Goal: Transaction & Acquisition: Purchase product/service

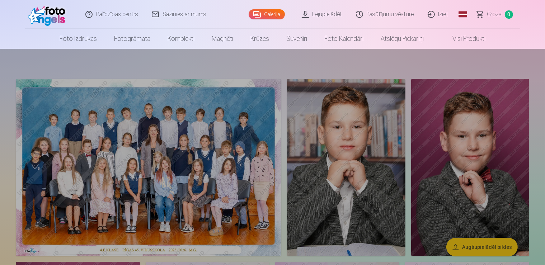
click at [85, 42] on link "Foto izdrukas" at bounding box center [78, 39] width 54 height 20
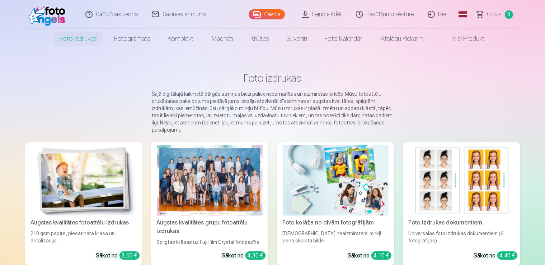
click at [55, 169] on img at bounding box center [84, 180] width 106 height 71
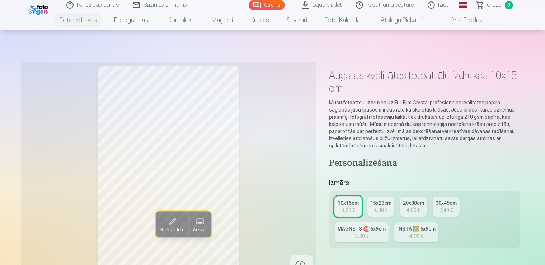
scroll to position [189, 0]
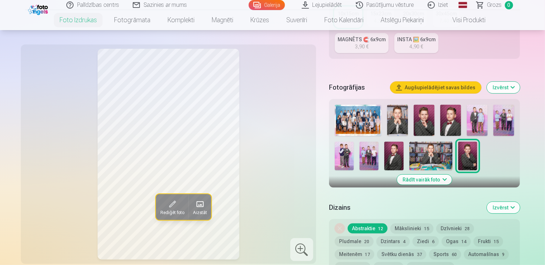
click at [370, 105] on img at bounding box center [358, 120] width 47 height 31
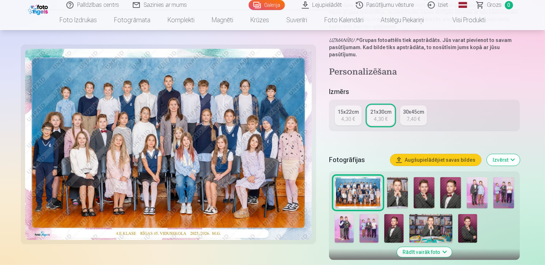
scroll to position [265, 0]
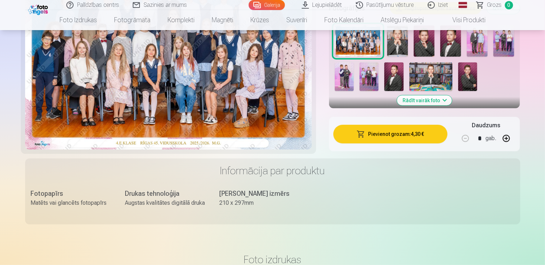
click at [398, 125] on button "Pievienot grozam : 4,30 €" at bounding box center [390, 134] width 114 height 19
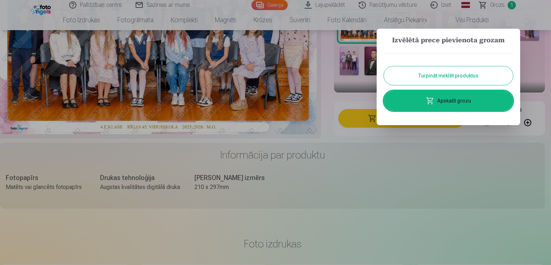
click at [437, 77] on button "Turpināt meklēt produktus" at bounding box center [448, 75] width 129 height 19
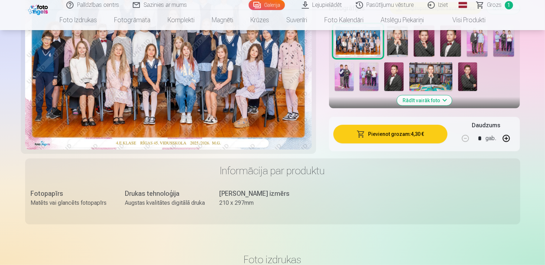
scroll to position [113, 0]
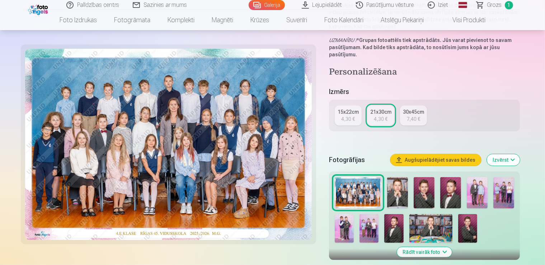
click at [384, 214] on img at bounding box center [393, 228] width 19 height 29
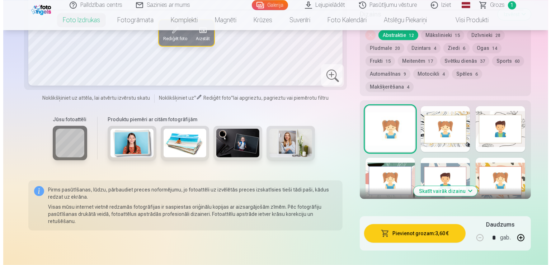
scroll to position [416, 0]
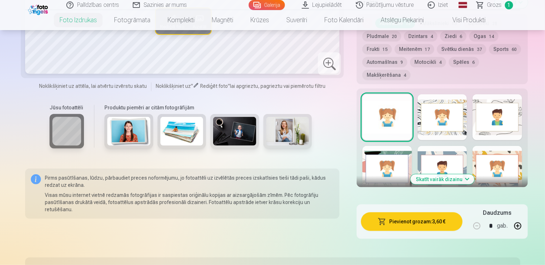
click at [405, 212] on button "Pievienot grozam : 3,60 €" at bounding box center [411, 221] width 101 height 19
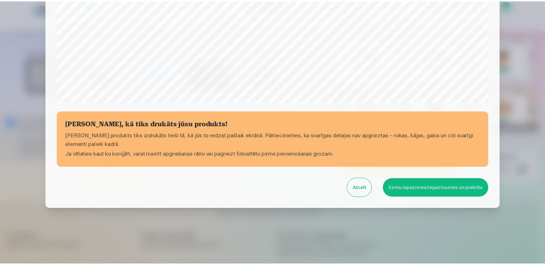
scroll to position [251, 0]
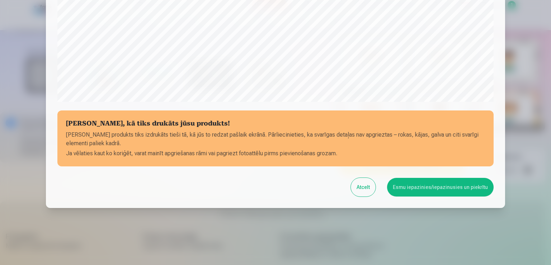
click at [416, 183] on button "Esmu iepazinies/iepazinusies un piekrītu" at bounding box center [440, 187] width 106 height 19
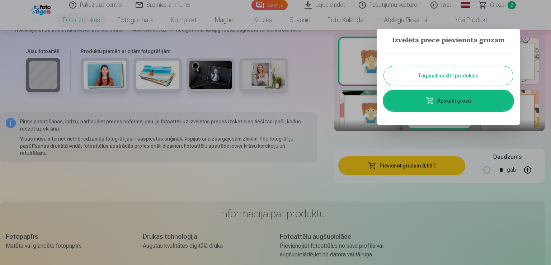
click at [459, 75] on button "Turpināt meklēt produktus" at bounding box center [448, 75] width 129 height 19
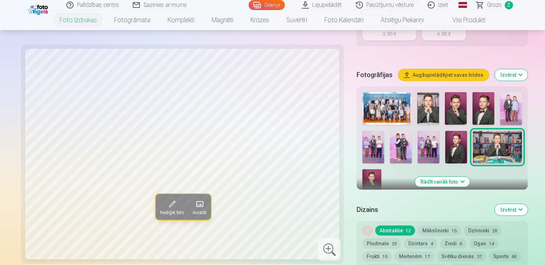
scroll to position [151, 0]
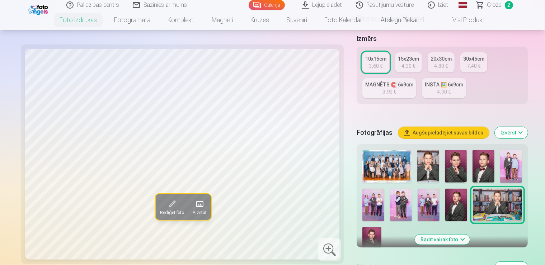
click at [472, 150] on img at bounding box center [483, 166] width 22 height 33
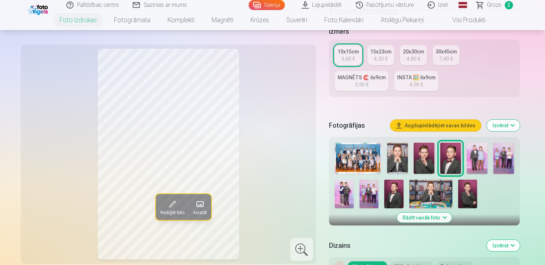
click at [384, 180] on img at bounding box center [393, 194] width 19 height 29
click at [479, 143] on img at bounding box center [476, 158] width 21 height 31
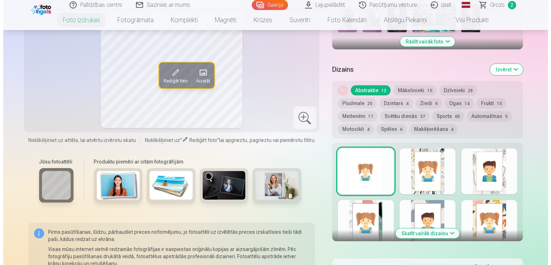
scroll to position [341, 0]
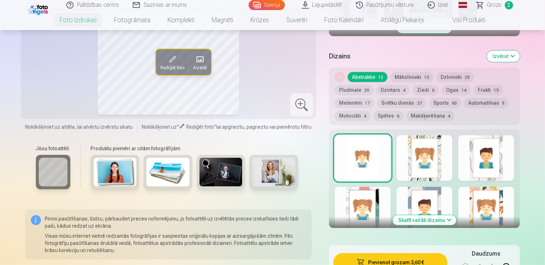
click at [433, 253] on button "Pievienot grozam : 3,60 €" at bounding box center [390, 262] width 114 height 19
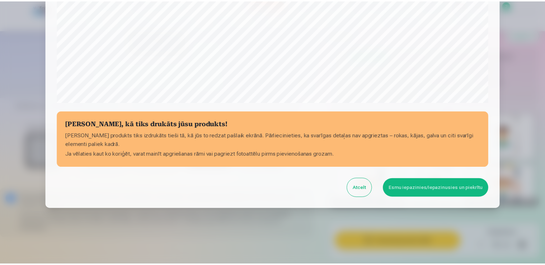
scroll to position [251, 0]
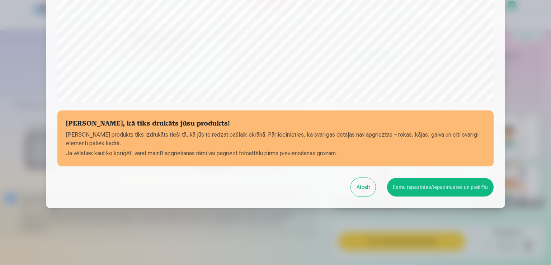
click at [410, 193] on button "Esmu iepazinies/iepazinusies un piekrītu" at bounding box center [440, 187] width 106 height 19
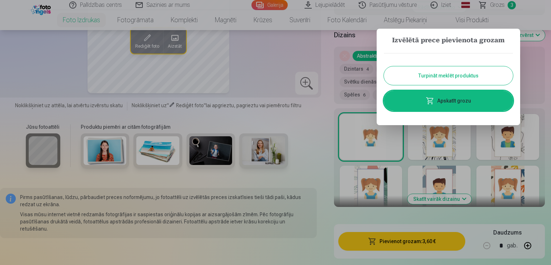
click at [459, 72] on button "Turpināt meklēt produktus" at bounding box center [448, 75] width 129 height 19
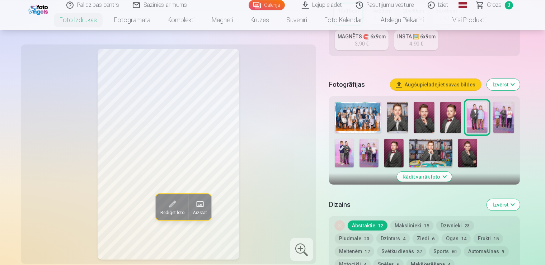
scroll to position [189, 0]
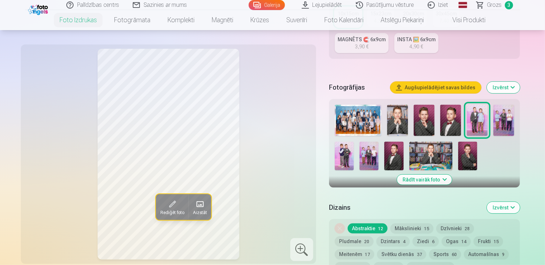
click at [504, 105] on img at bounding box center [503, 120] width 21 height 31
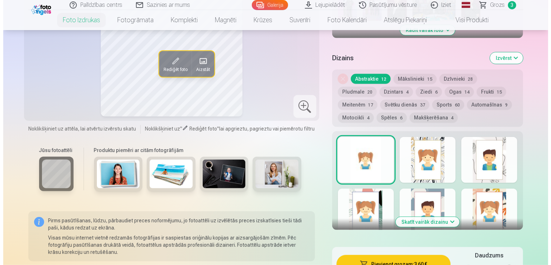
scroll to position [416, 0]
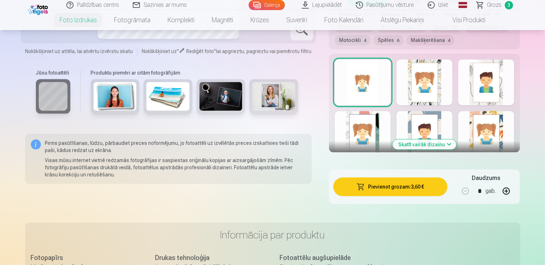
click at [423, 177] on button "Pievienot grozam : 3,60 €" at bounding box center [390, 186] width 114 height 19
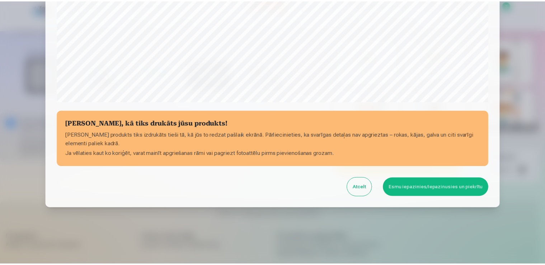
scroll to position [251, 0]
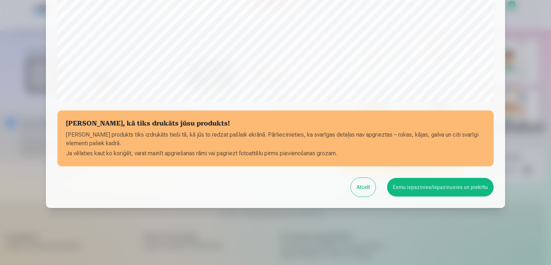
click at [420, 180] on button "Esmu iepazinies/iepazinusies un piekrītu" at bounding box center [440, 187] width 106 height 19
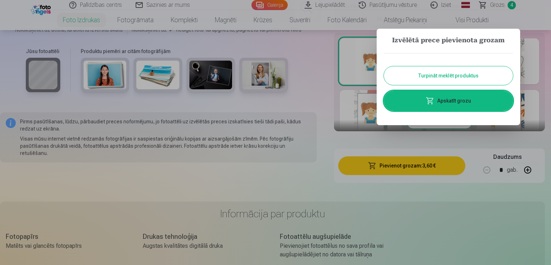
click at [455, 77] on button "Turpināt meklēt produktus" at bounding box center [448, 75] width 129 height 19
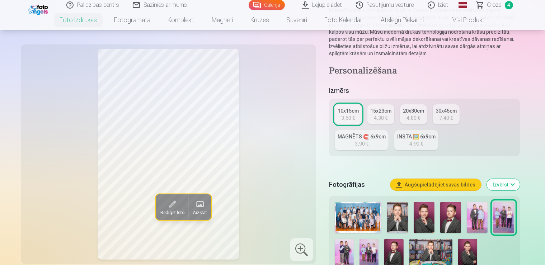
scroll to position [76, 0]
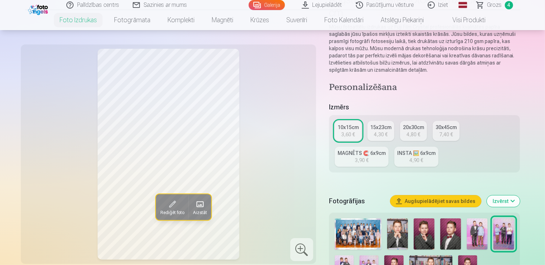
click at [354, 255] on img at bounding box center [344, 269] width 19 height 29
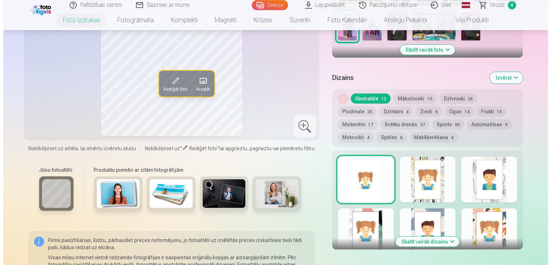
scroll to position [379, 0]
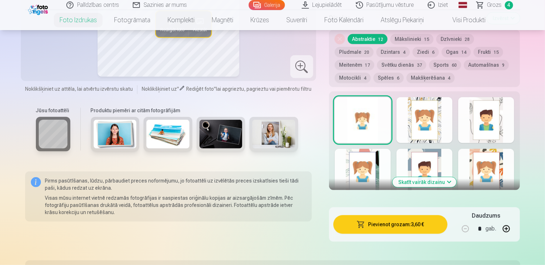
click at [437, 215] on button "Pievienot grozam : 3,60 €" at bounding box center [390, 224] width 114 height 19
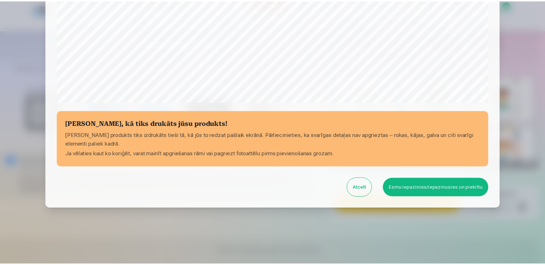
scroll to position [251, 0]
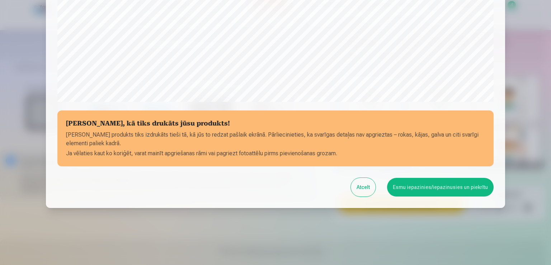
click at [430, 185] on button "Esmu iepazinies/iepazinusies un piekrītu" at bounding box center [440, 187] width 106 height 19
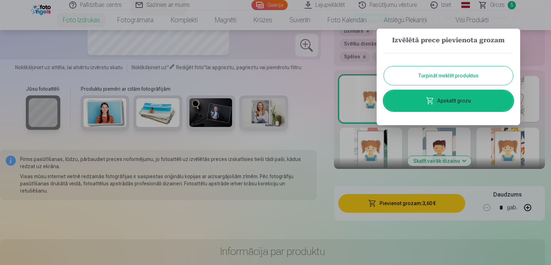
click at [428, 77] on button "Turpināt meklēt produktus" at bounding box center [448, 75] width 129 height 19
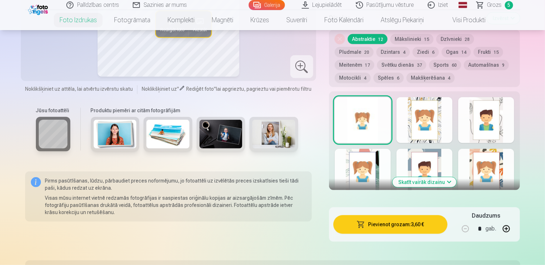
scroll to position [227, 0]
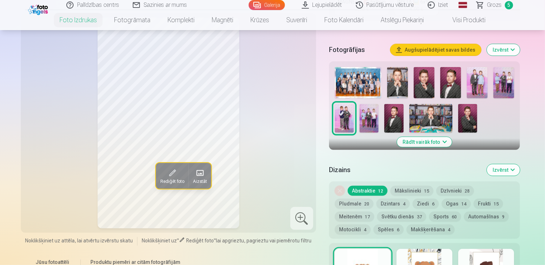
click at [359, 104] on img at bounding box center [368, 118] width 19 height 29
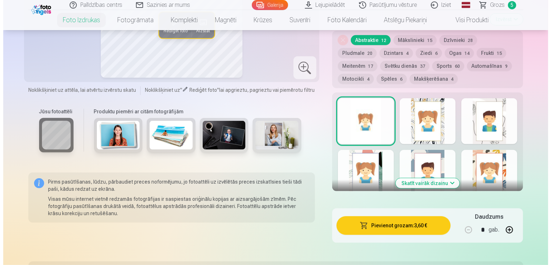
scroll to position [379, 0]
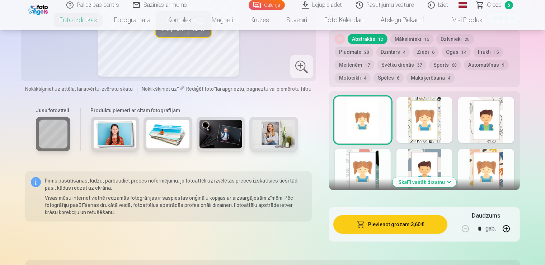
click at [409, 215] on button "Pievienot grozam : 3,60 €" at bounding box center [390, 224] width 114 height 19
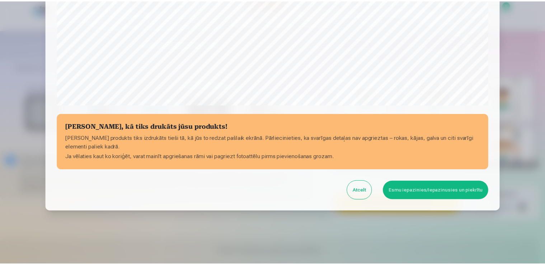
scroll to position [251, 0]
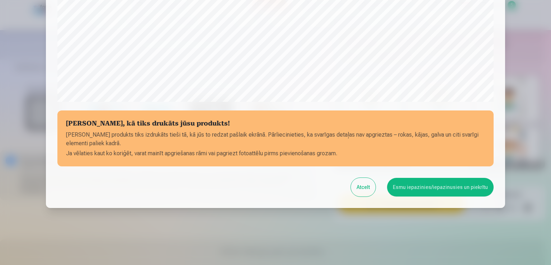
click at [431, 189] on button "Esmu iepazinies/iepazinusies un piekrītu" at bounding box center [440, 187] width 106 height 19
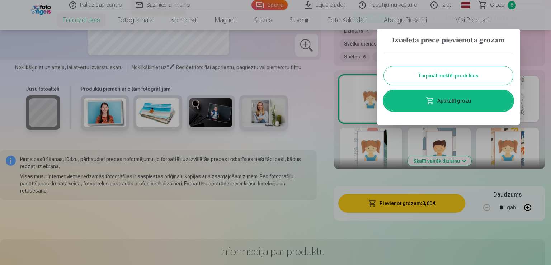
click at [438, 74] on button "Turpināt meklēt produktus" at bounding box center [448, 75] width 129 height 19
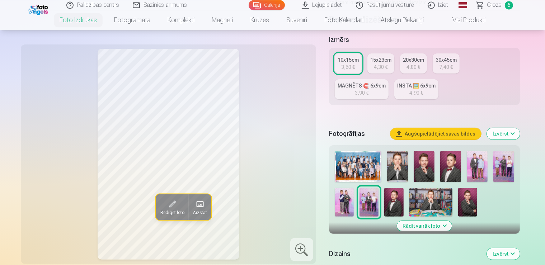
scroll to position [113, 0]
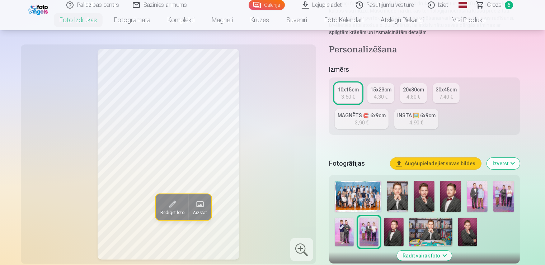
click at [428, 181] on img at bounding box center [423, 196] width 21 height 31
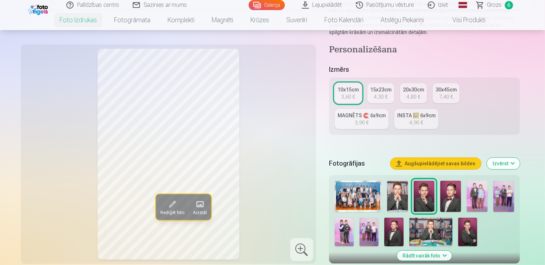
click at [454, 181] on img at bounding box center [450, 196] width 21 height 31
click at [434, 181] on img at bounding box center [423, 196] width 21 height 31
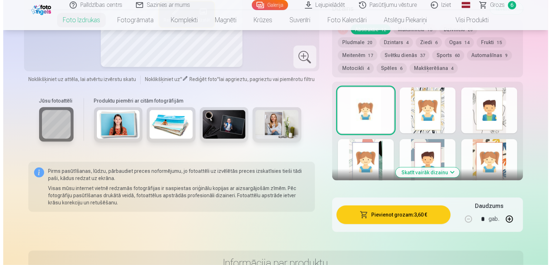
scroll to position [416, 0]
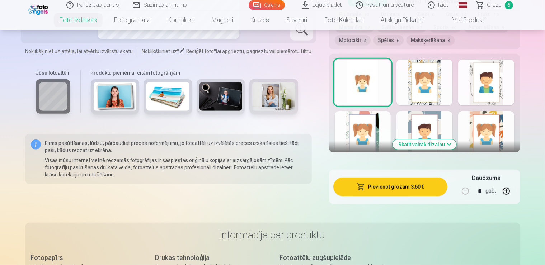
click at [421, 177] on button "Pievienot grozam : 3,60 €" at bounding box center [390, 186] width 114 height 19
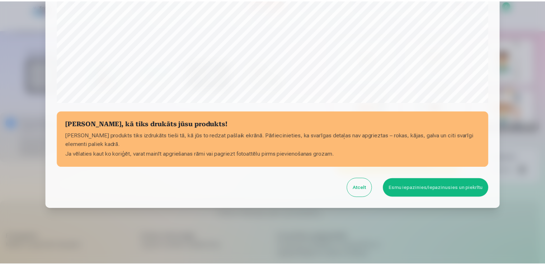
scroll to position [251, 0]
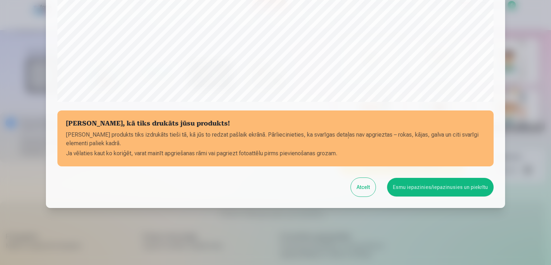
click at [434, 184] on button "Esmu iepazinies/iepazinusies un piekrītu" at bounding box center [440, 187] width 106 height 19
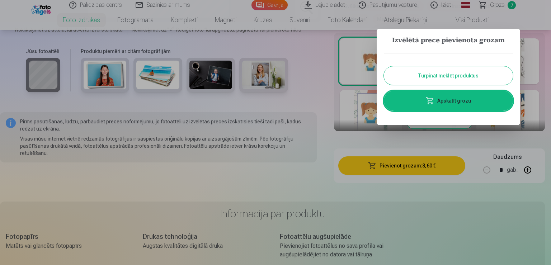
click at [447, 69] on button "Turpināt meklēt produktus" at bounding box center [448, 75] width 129 height 19
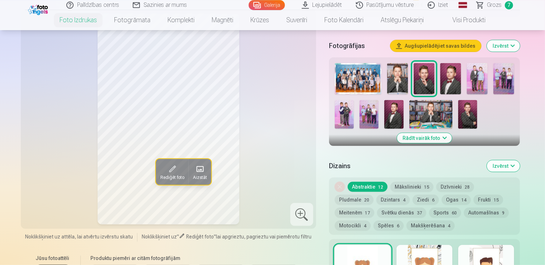
scroll to position [189, 0]
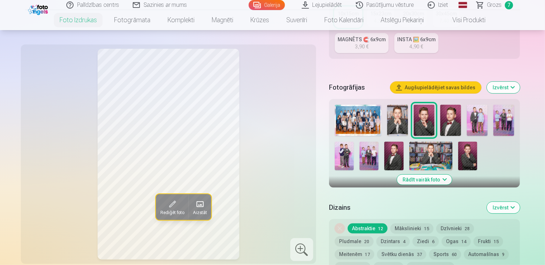
click at [450, 105] on img at bounding box center [450, 120] width 21 height 31
click at [384, 142] on img at bounding box center [393, 156] width 19 height 29
click at [458, 142] on img at bounding box center [467, 156] width 19 height 29
click at [426, 105] on img at bounding box center [423, 120] width 21 height 31
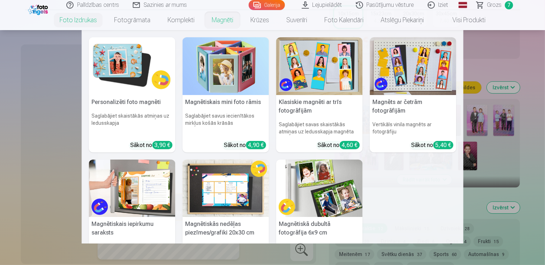
click at [217, 23] on link "Magnēti" at bounding box center [222, 20] width 39 height 20
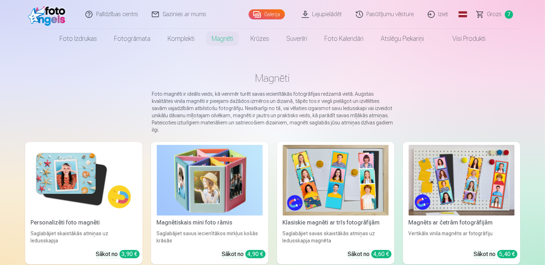
click at [46, 176] on img at bounding box center [84, 180] width 106 height 71
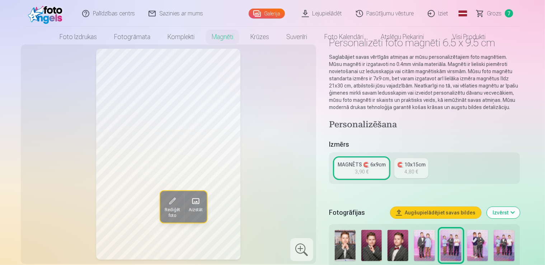
scroll to position [151, 0]
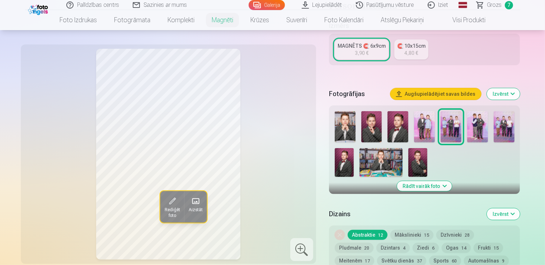
click at [375, 116] on img at bounding box center [371, 126] width 21 height 31
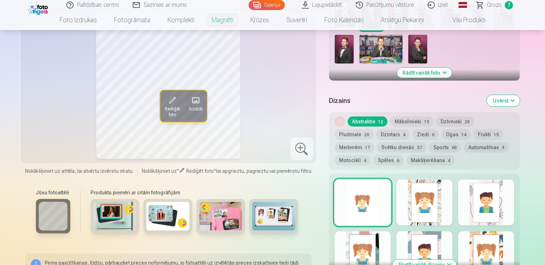
scroll to position [265, 0]
click at [451, 145] on span "60" at bounding box center [453, 147] width 5 height 5
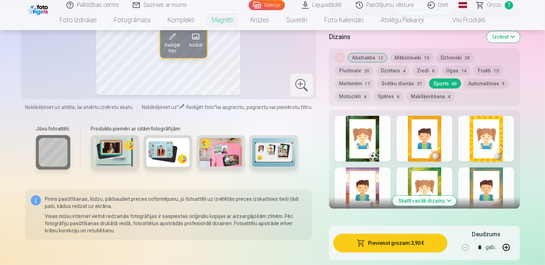
scroll to position [341, 0]
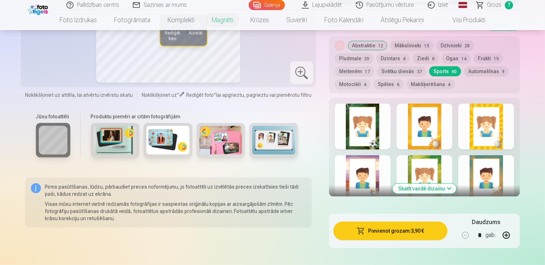
click at [456, 184] on button "Skatīt vairāk dizainu" at bounding box center [424, 189] width 64 height 10
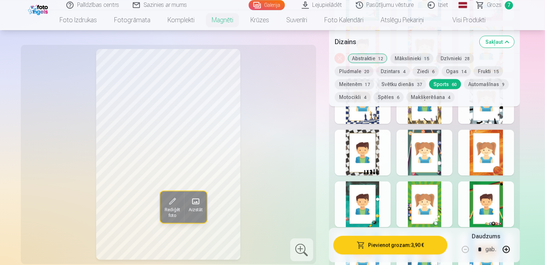
scroll to position [1022, 0]
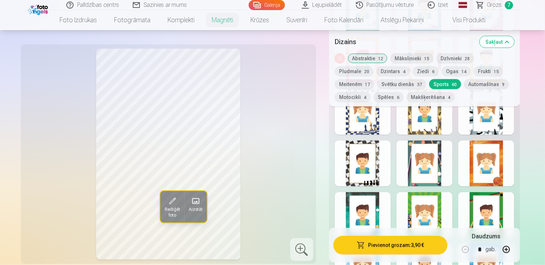
click at [355, 148] on div at bounding box center [363, 164] width 56 height 46
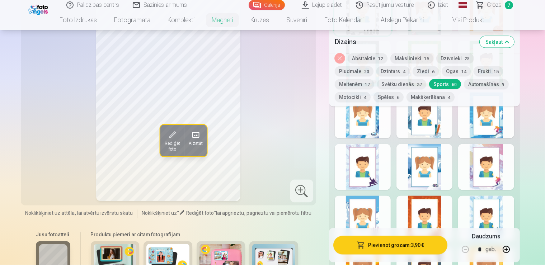
scroll to position [1060, 0]
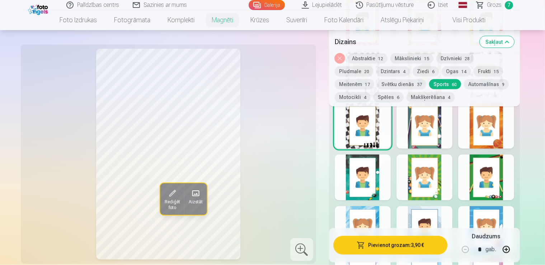
click at [514, 131] on div at bounding box center [486, 126] width 56 height 46
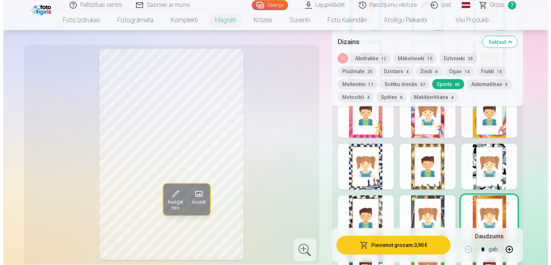
scroll to position [947, 0]
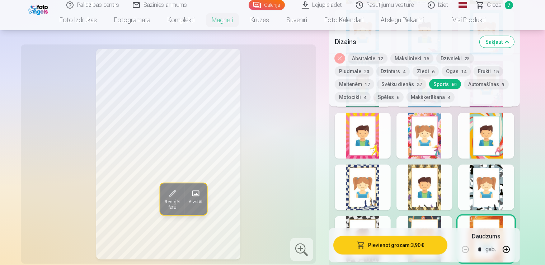
click at [188, 199] on span "Aizstāt" at bounding box center [195, 202] width 14 height 6
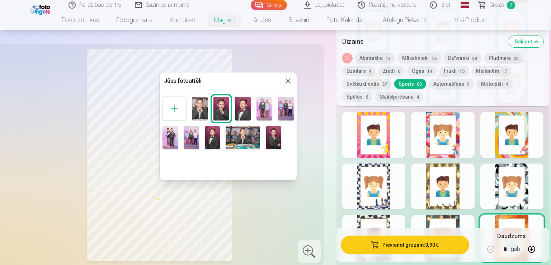
click at [201, 107] on img at bounding box center [200, 109] width 16 height 24
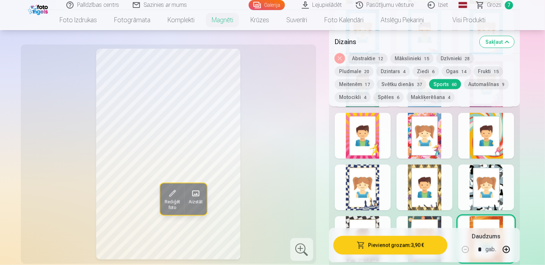
click at [415, 249] on button "Pievienot grozam : 3,90 €" at bounding box center [390, 245] width 114 height 19
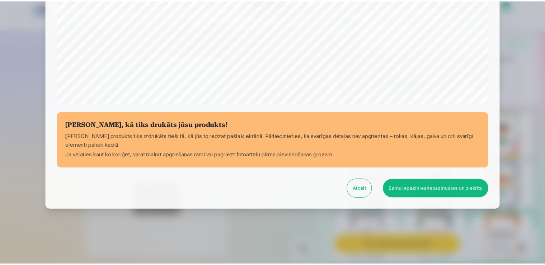
scroll to position [251, 0]
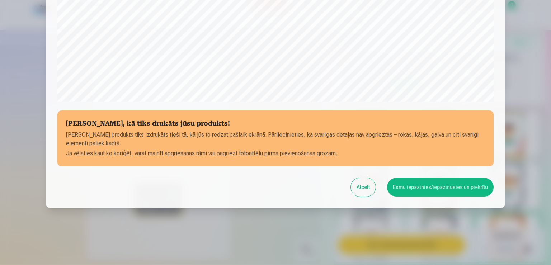
click at [480, 189] on button "Esmu iepazinies/iepazinusies un piekrītu" at bounding box center [440, 187] width 106 height 19
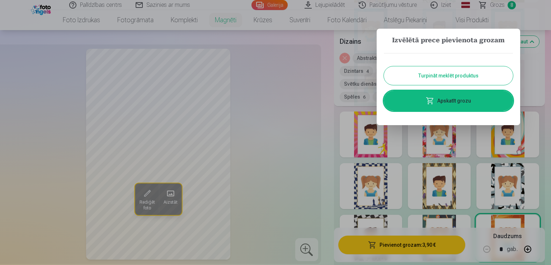
click at [457, 80] on button "Turpināt meklēt produktus" at bounding box center [448, 75] width 129 height 19
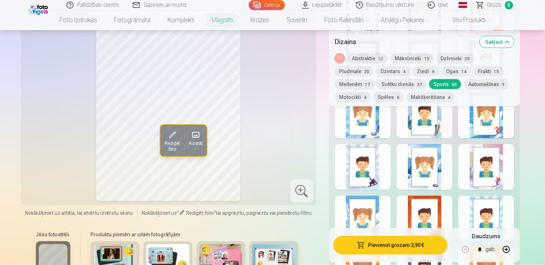
scroll to position [1211, 0]
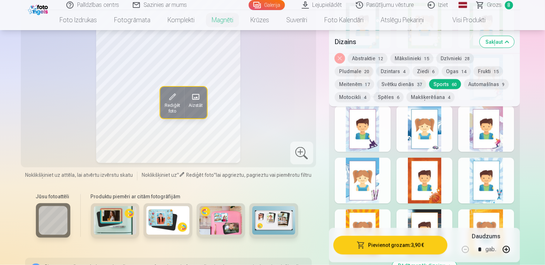
click at [441, 180] on div at bounding box center [424, 181] width 56 height 46
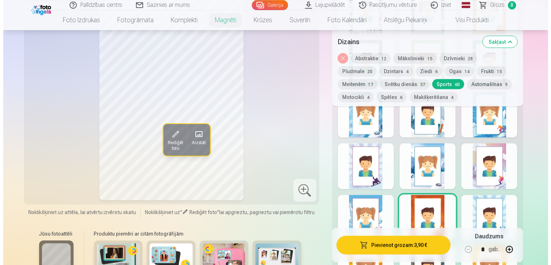
scroll to position [1173, 0]
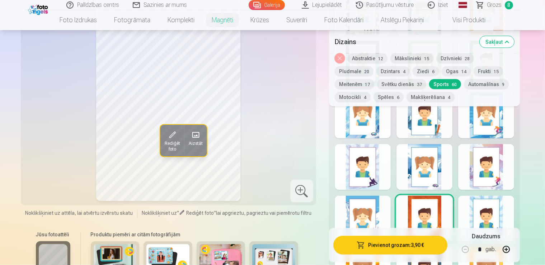
click at [437, 245] on button "Pievienot grozam : 3,90 €" at bounding box center [390, 245] width 114 height 19
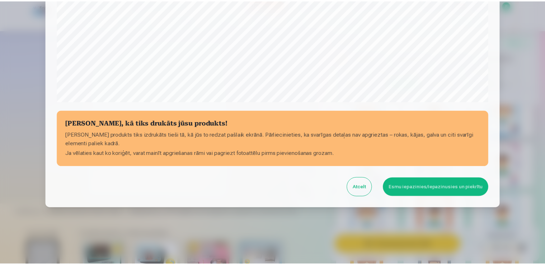
scroll to position [251, 0]
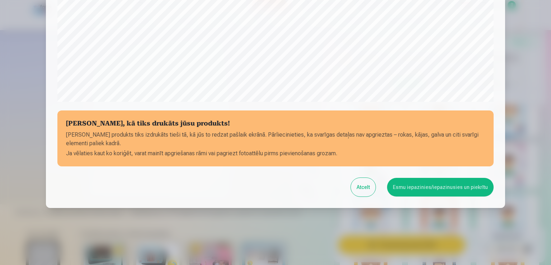
click at [439, 190] on button "Esmu iepazinies/iepazinusies un piekrītu" at bounding box center [440, 187] width 106 height 19
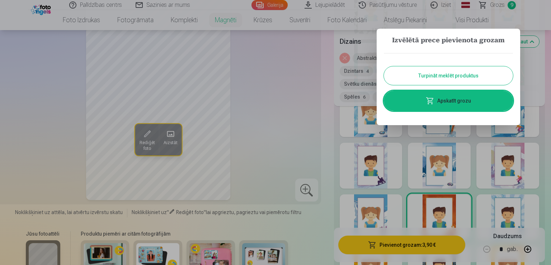
click at [445, 78] on button "Turpināt meklēt produktus" at bounding box center [448, 75] width 129 height 19
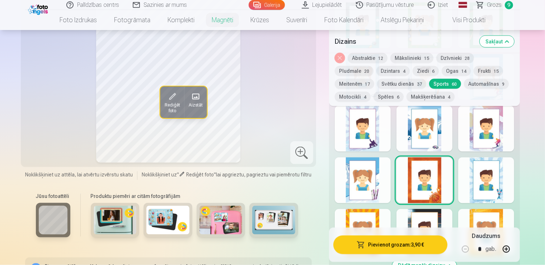
scroll to position [1249, 0]
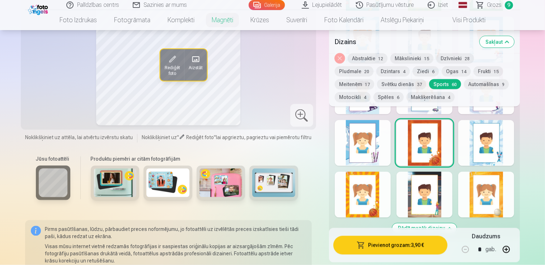
click at [379, 200] on div at bounding box center [363, 195] width 56 height 46
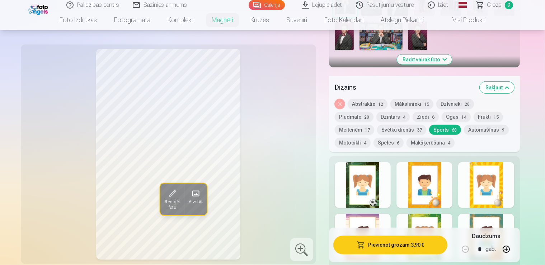
scroll to position [227, 0]
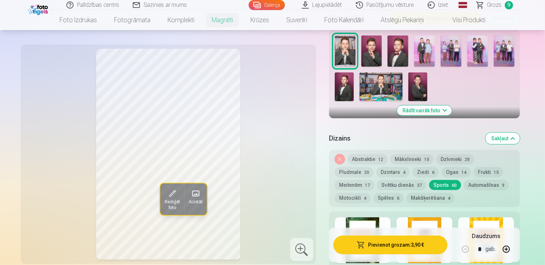
click at [464, 180] on button "Automašīnas 9" at bounding box center [486, 185] width 45 height 10
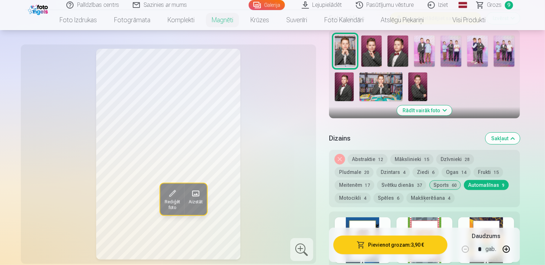
click at [376, 47] on img at bounding box center [371, 50] width 21 height 31
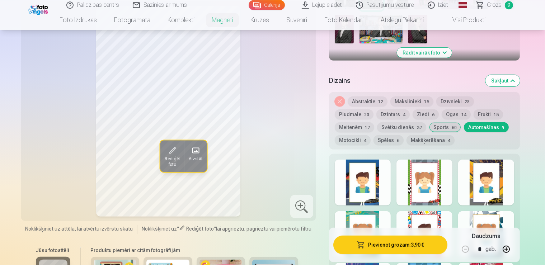
scroll to position [341, 0]
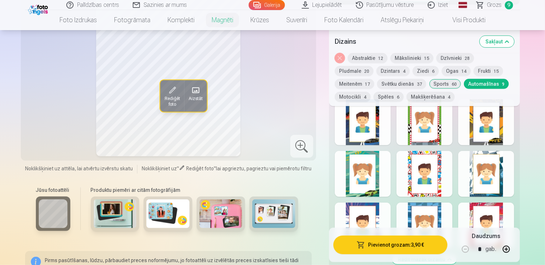
click at [509, 213] on div at bounding box center [486, 226] width 56 height 46
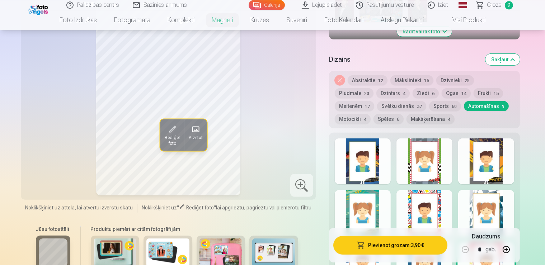
scroll to position [303, 0]
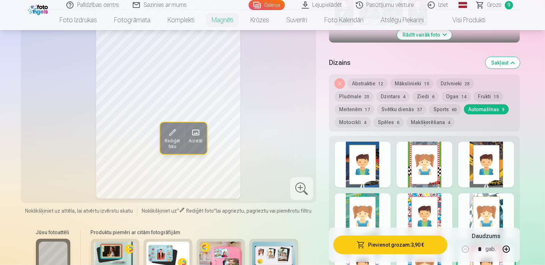
click at [380, 158] on div at bounding box center [363, 165] width 56 height 46
click at [381, 207] on div at bounding box center [363, 216] width 56 height 46
click at [451, 224] on div at bounding box center [424, 216] width 56 height 46
click at [506, 209] on div at bounding box center [486, 216] width 56 height 46
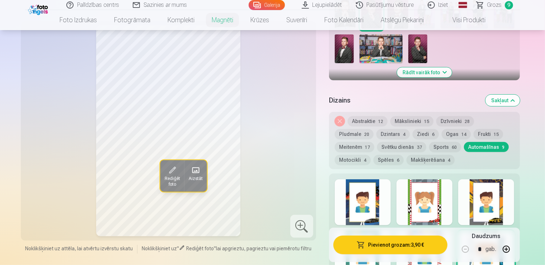
click at [377, 142] on button "Svētku dienās 37" at bounding box center [401, 147] width 49 height 10
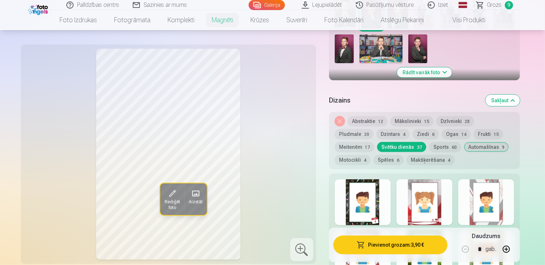
click at [452, 195] on div at bounding box center [424, 202] width 56 height 46
click at [513, 201] on div at bounding box center [486, 202] width 56 height 46
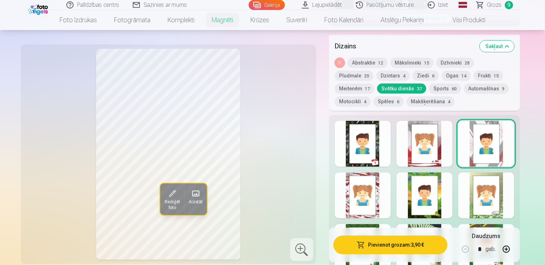
scroll to position [341, 0]
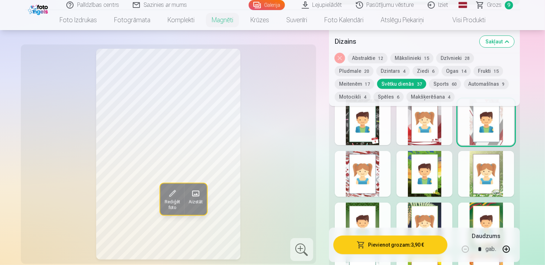
click at [365, 174] on div at bounding box center [363, 174] width 56 height 46
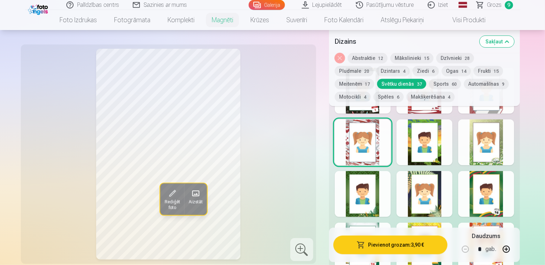
scroll to position [379, 0]
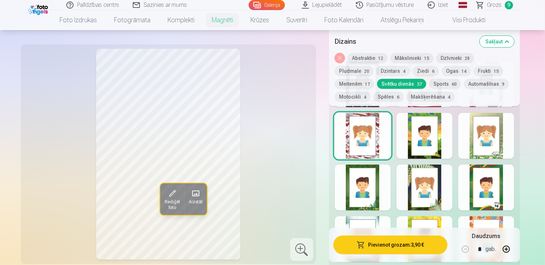
click at [441, 128] on div at bounding box center [424, 136] width 56 height 46
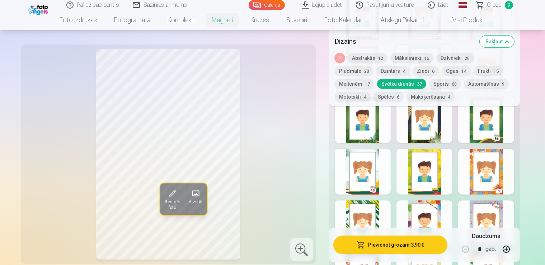
scroll to position [492, 0]
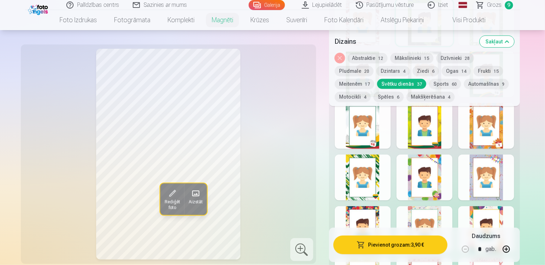
click at [514, 170] on div at bounding box center [486, 178] width 56 height 46
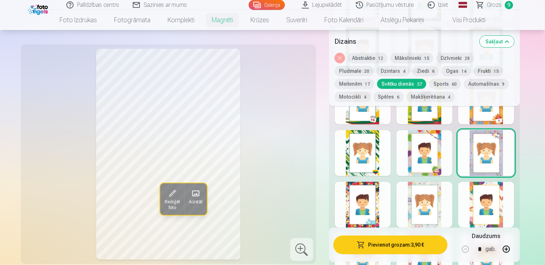
scroll to position [606, 0]
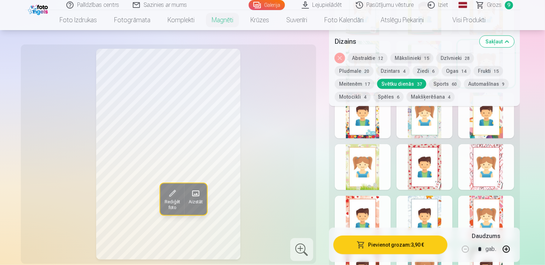
click at [450, 204] on div at bounding box center [424, 219] width 56 height 46
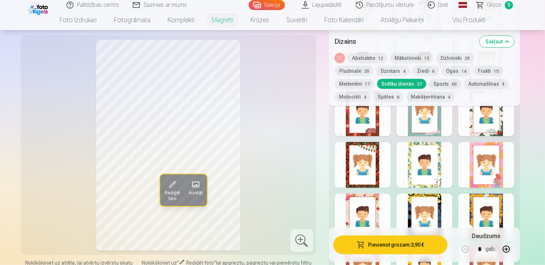
scroll to position [795, 0]
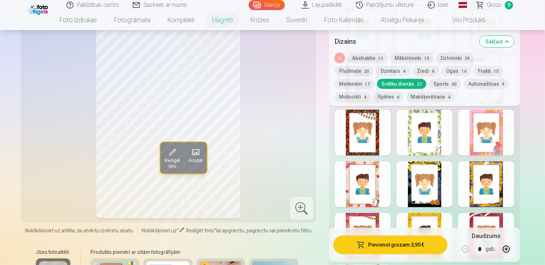
click at [386, 175] on div at bounding box center [363, 184] width 56 height 46
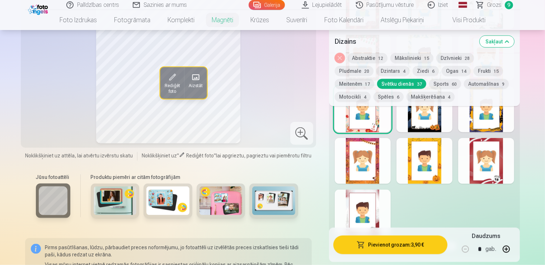
scroll to position [871, 0]
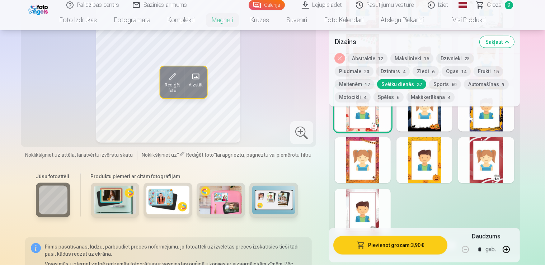
click at [514, 167] on div at bounding box center [486, 160] width 56 height 46
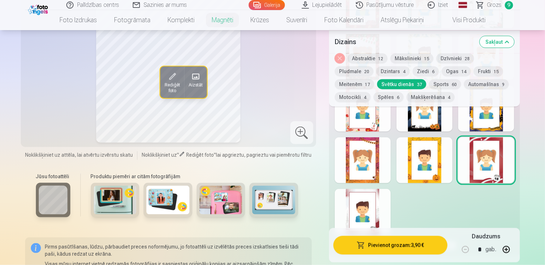
click at [382, 198] on div at bounding box center [363, 212] width 56 height 46
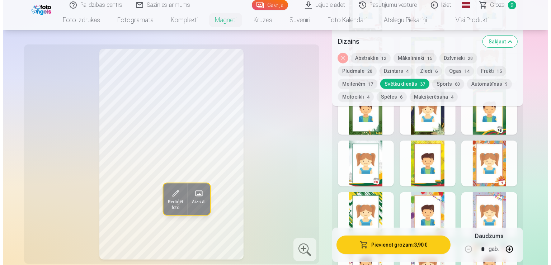
scroll to position [303, 0]
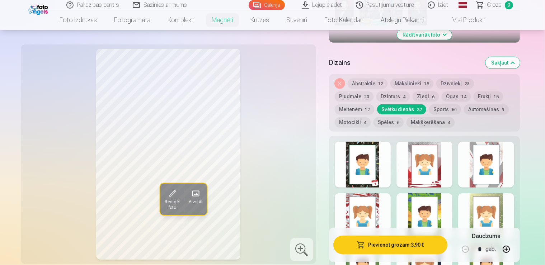
click at [437, 167] on div at bounding box center [424, 165] width 56 height 46
click at [417, 245] on button "Pievienot grozam : 3,90 €" at bounding box center [390, 245] width 114 height 19
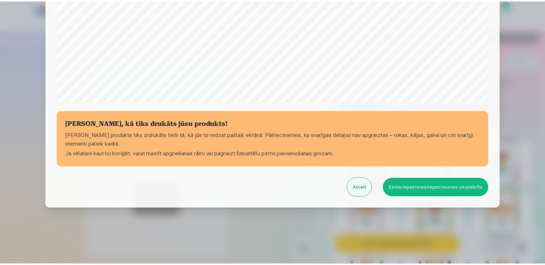
scroll to position [251, 0]
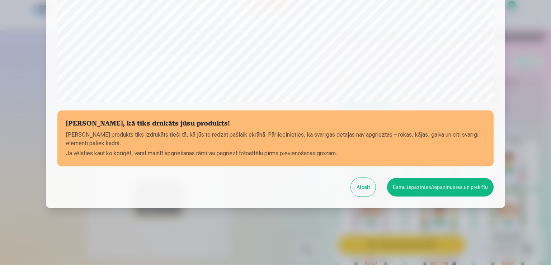
click at [425, 188] on button "Esmu iepazinies/iepazinusies un piekrītu" at bounding box center [440, 187] width 106 height 19
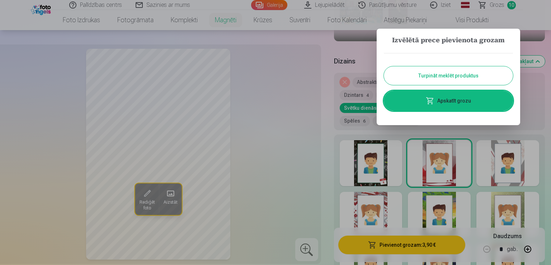
click at [451, 71] on button "Turpināt meklēt produktus" at bounding box center [448, 75] width 129 height 19
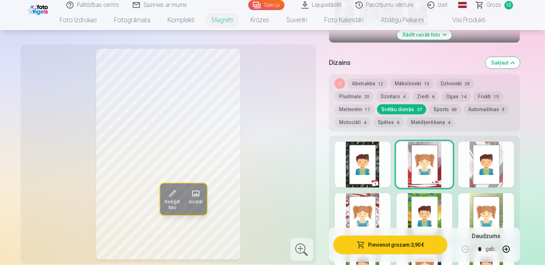
click at [412, 79] on button "Mākslinieki 15" at bounding box center [411, 84] width 43 height 10
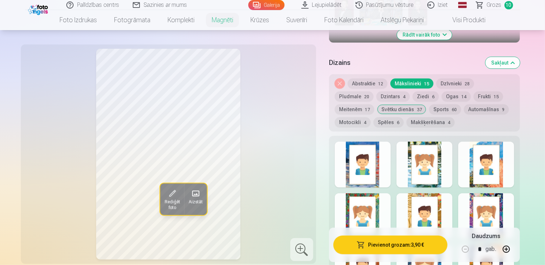
click at [514, 194] on div at bounding box center [486, 216] width 56 height 46
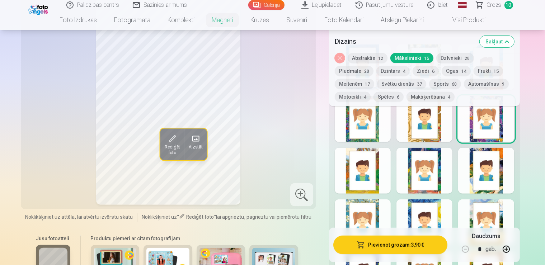
scroll to position [416, 0]
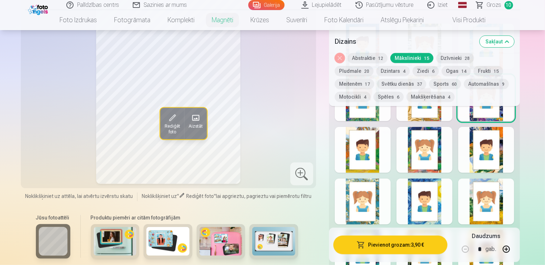
click at [378, 157] on div at bounding box center [363, 150] width 56 height 46
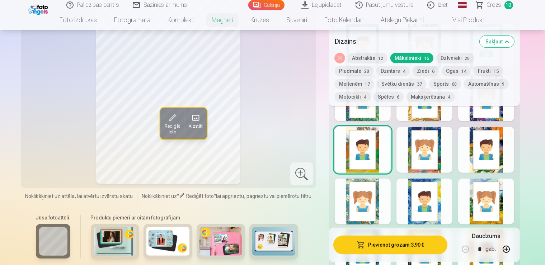
click at [434, 154] on div at bounding box center [424, 150] width 56 height 46
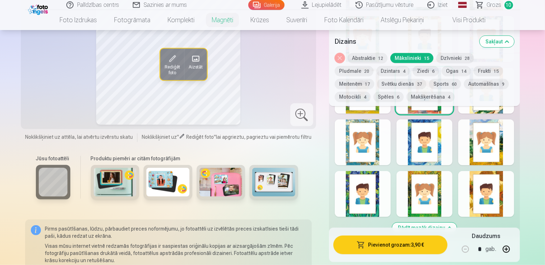
scroll to position [492, 0]
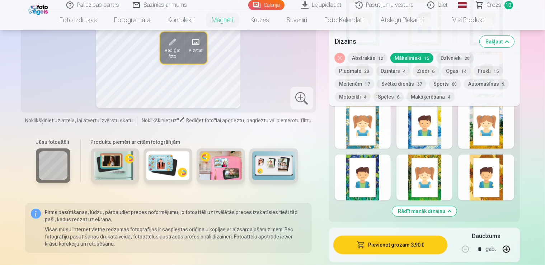
click at [511, 169] on div at bounding box center [486, 178] width 56 height 46
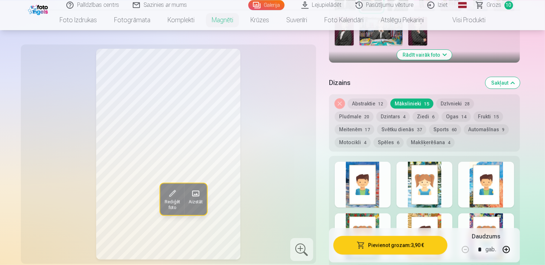
scroll to position [265, 0]
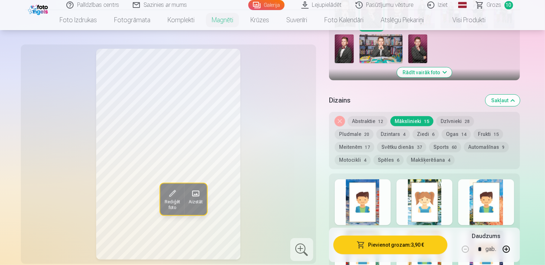
click at [452, 190] on div at bounding box center [424, 202] width 56 height 46
click at [514, 193] on div at bounding box center [486, 202] width 56 height 46
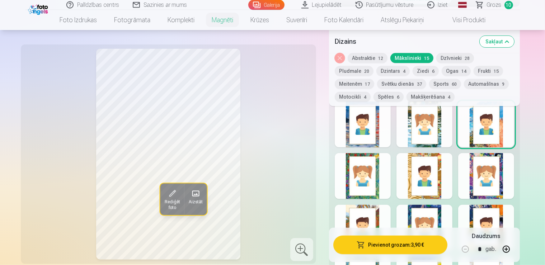
scroll to position [341, 0]
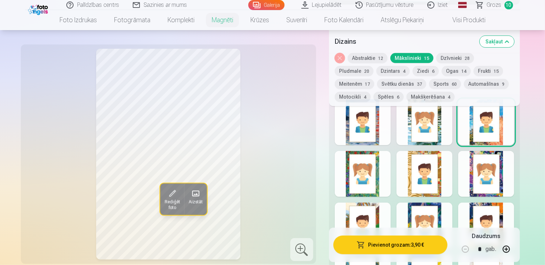
click at [496, 173] on div at bounding box center [486, 174] width 56 height 46
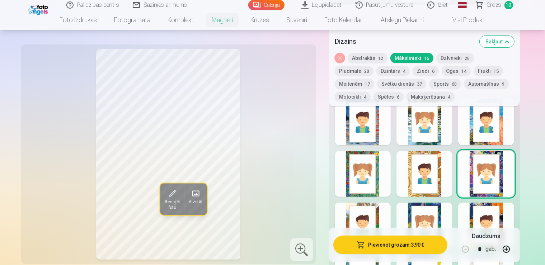
scroll to position [379, 0]
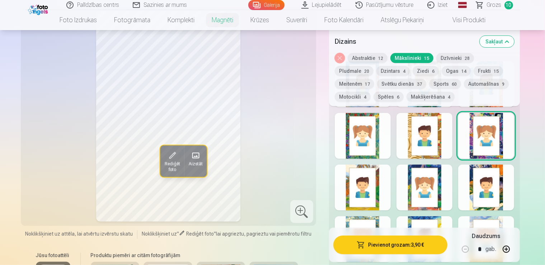
click at [379, 170] on div at bounding box center [363, 188] width 56 height 46
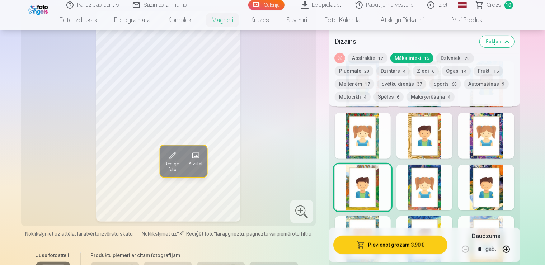
click at [445, 179] on div at bounding box center [424, 188] width 56 height 46
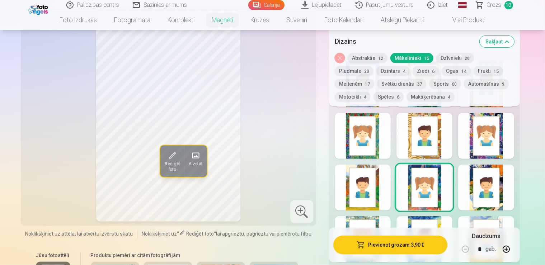
click at [514, 181] on div at bounding box center [486, 188] width 56 height 46
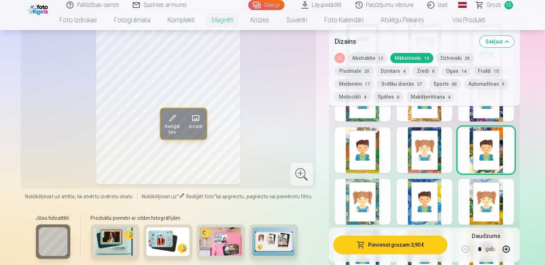
scroll to position [454, 0]
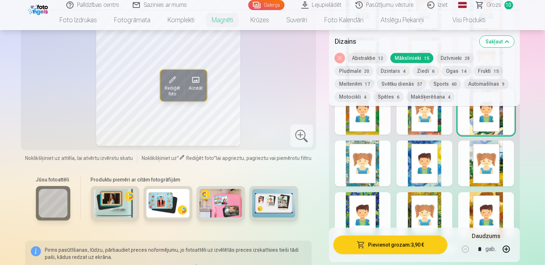
click at [388, 205] on div at bounding box center [363, 215] width 56 height 46
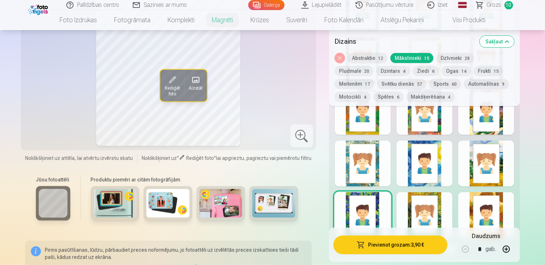
scroll to position [341, 0]
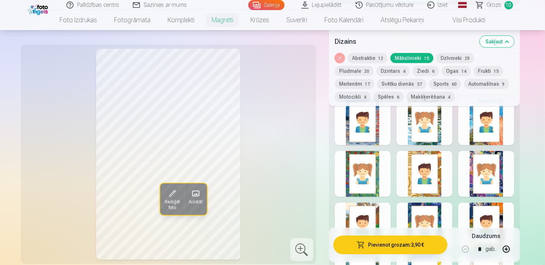
click at [508, 211] on div at bounding box center [486, 226] width 56 height 46
click at [492, 175] on div at bounding box center [486, 174] width 56 height 46
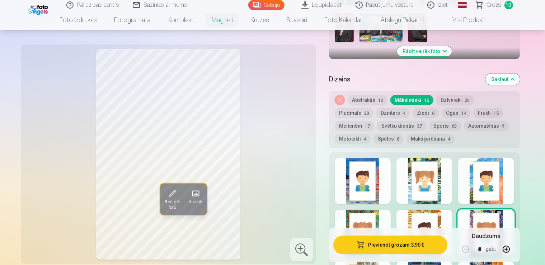
scroll to position [265, 0]
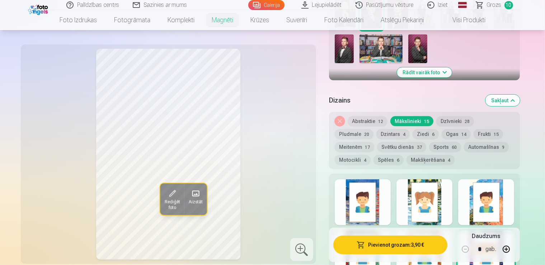
click at [403, 155] on button "Spēles 6" at bounding box center [388, 160] width 30 height 10
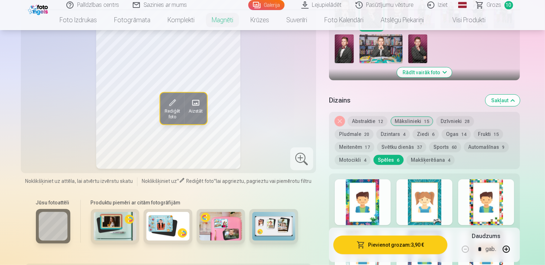
click at [420, 195] on div at bounding box center [424, 202] width 56 height 46
click at [494, 205] on div at bounding box center [486, 202] width 56 height 46
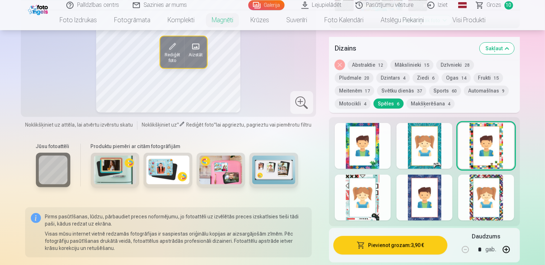
scroll to position [341, 0]
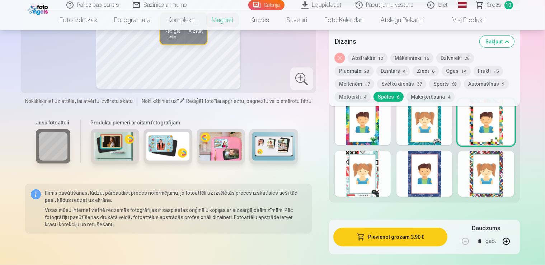
click at [373, 160] on div at bounding box center [363, 174] width 56 height 46
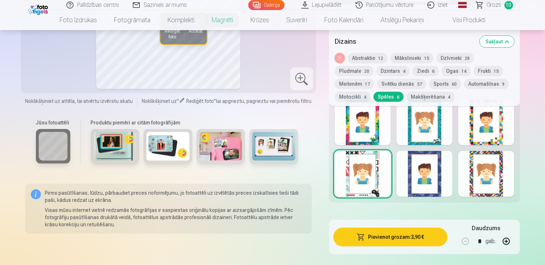
click at [435, 166] on div at bounding box center [424, 174] width 56 height 46
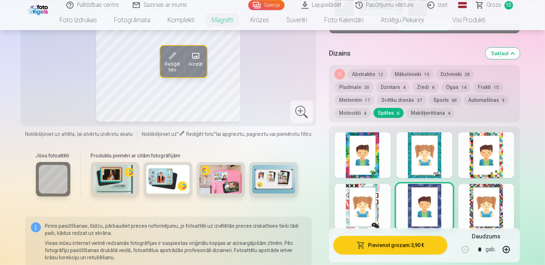
scroll to position [303, 0]
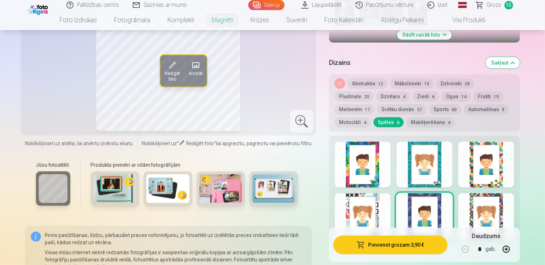
click at [379, 79] on button "Abstraktie 12" at bounding box center [367, 84] width 40 height 10
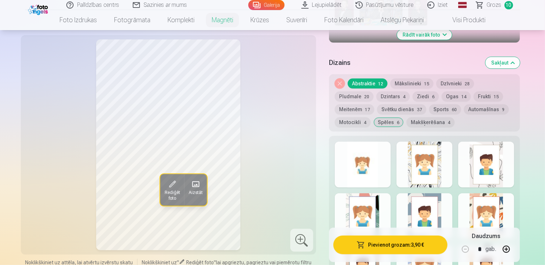
click at [489, 206] on div at bounding box center [486, 216] width 56 height 46
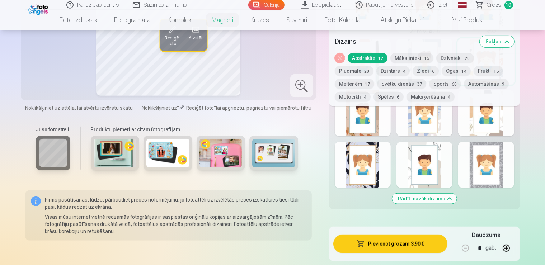
scroll to position [454, 0]
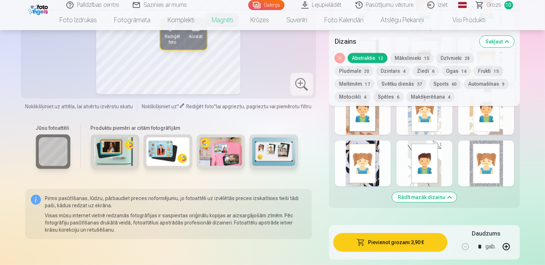
click at [451, 148] on div at bounding box center [424, 164] width 56 height 46
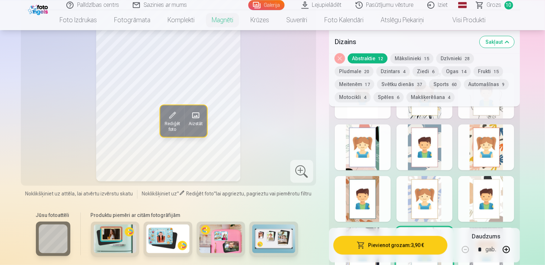
scroll to position [416, 0]
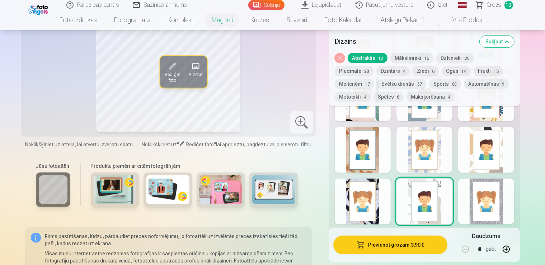
click at [514, 196] on div at bounding box center [486, 202] width 56 height 46
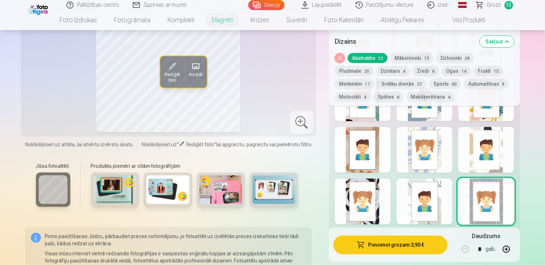
scroll to position [303, 0]
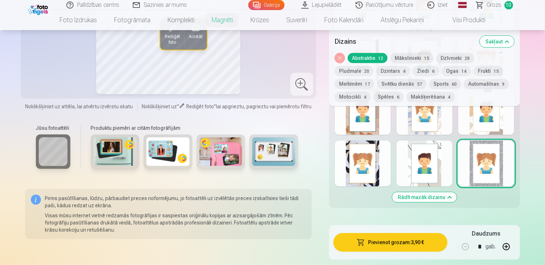
click at [446, 158] on div at bounding box center [424, 164] width 56 height 46
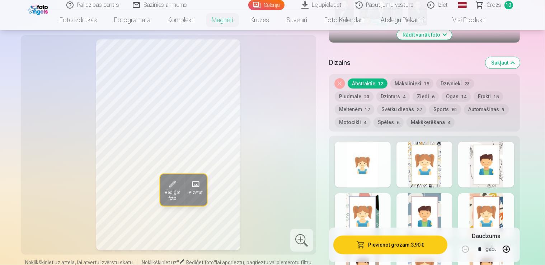
scroll to position [189, 0]
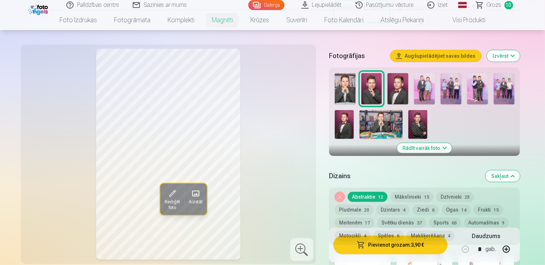
click at [404, 90] on img at bounding box center [397, 88] width 21 height 31
click at [492, 6] on span "Grozs" at bounding box center [494, 5] width 15 height 9
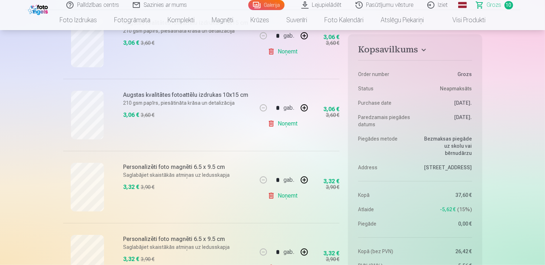
scroll to position [568, 0]
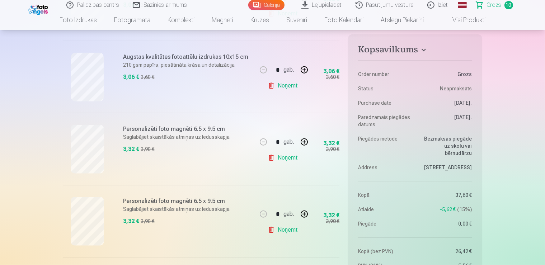
click at [270, 158] on link "Noņemt" at bounding box center [283, 158] width 33 height 14
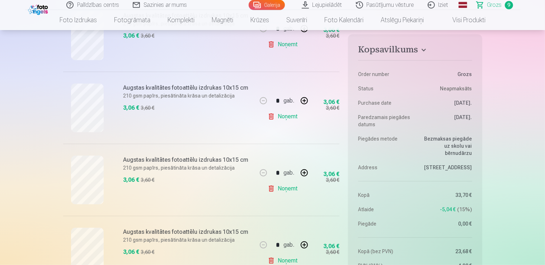
scroll to position [341, 0]
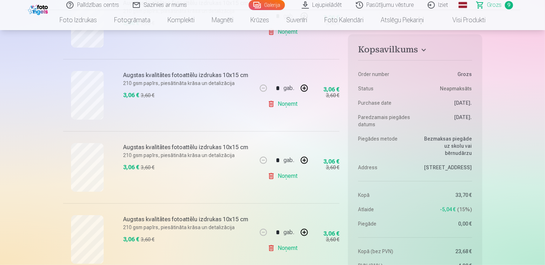
click at [270, 248] on link "Noņemt" at bounding box center [283, 248] width 33 height 14
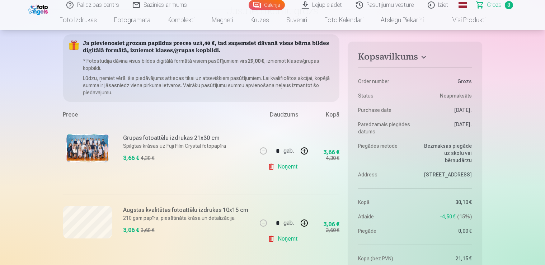
scroll to position [0, 0]
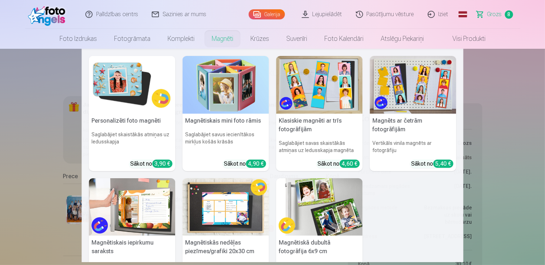
click at [223, 37] on link "Magnēti" at bounding box center [222, 39] width 39 height 20
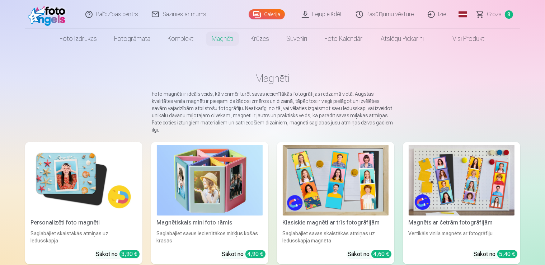
click at [66, 156] on img at bounding box center [84, 180] width 106 height 71
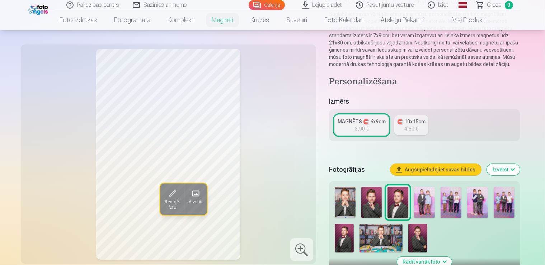
scroll to position [151, 0]
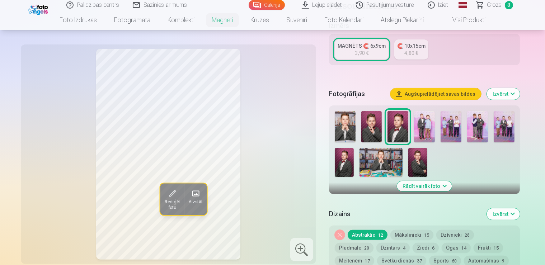
click at [417, 259] on span "37" at bounding box center [419, 261] width 5 height 5
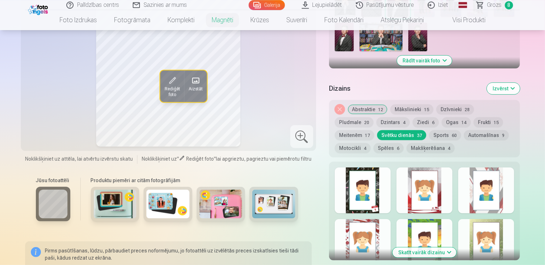
scroll to position [303, 0]
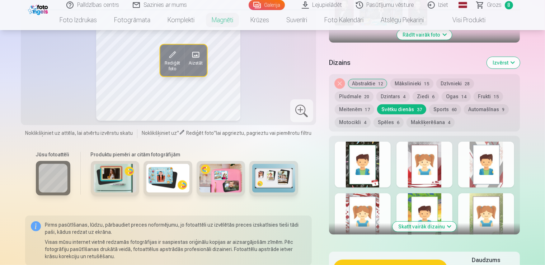
click at [373, 203] on div at bounding box center [363, 216] width 56 height 46
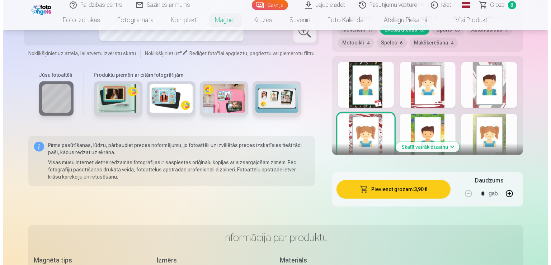
scroll to position [416, 0]
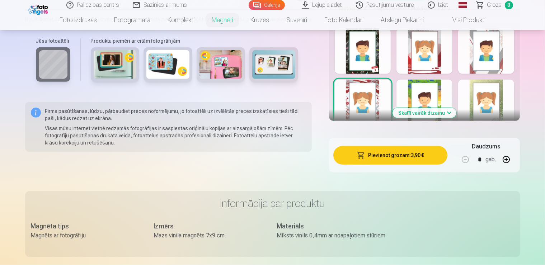
click at [425, 146] on button "Pievienot grozam : 3,90 €" at bounding box center [390, 155] width 114 height 19
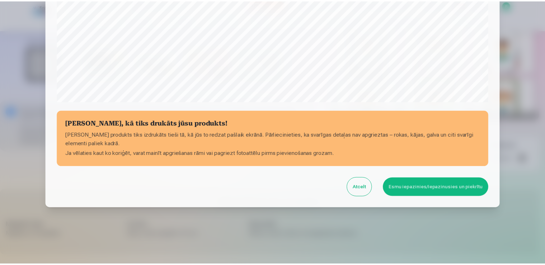
scroll to position [251, 0]
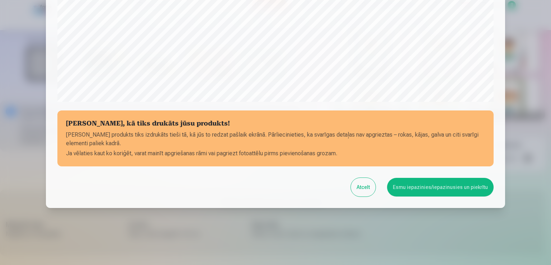
click at [436, 191] on button "Esmu iepazinies/iepazinusies un piekrītu" at bounding box center [440, 187] width 106 height 19
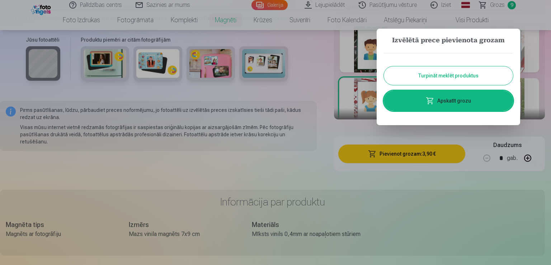
click at [446, 82] on button "Turpināt meklēt produktus" at bounding box center [448, 75] width 129 height 19
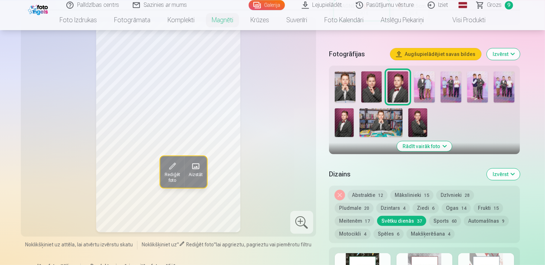
scroll to position [189, 0]
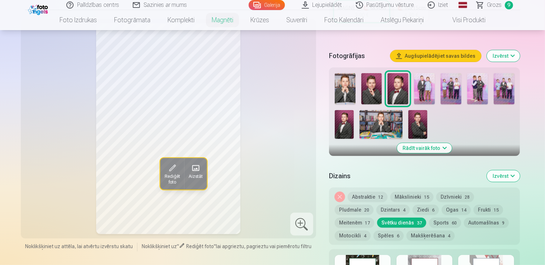
click at [408, 121] on img at bounding box center [417, 124] width 19 height 29
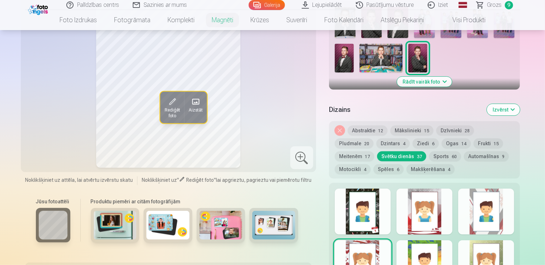
scroll to position [265, 0]
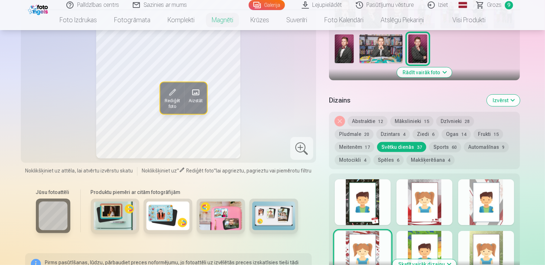
click at [452, 198] on div at bounding box center [424, 202] width 56 height 46
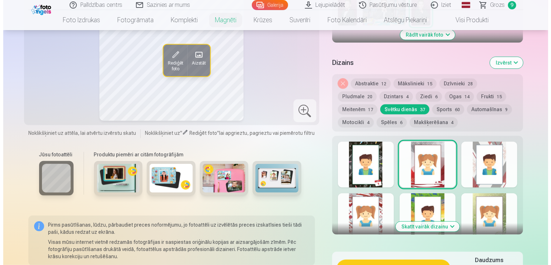
scroll to position [341, 0]
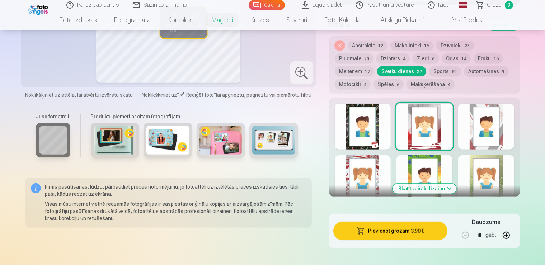
click at [427, 226] on button "Pievienot grozam : 3,90 €" at bounding box center [390, 231] width 114 height 19
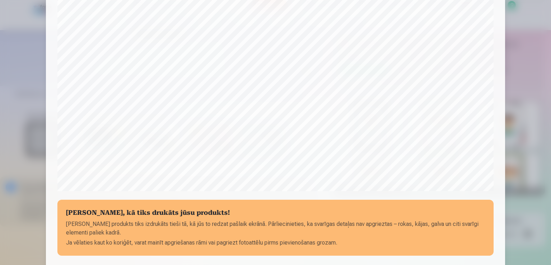
scroll to position [251, 0]
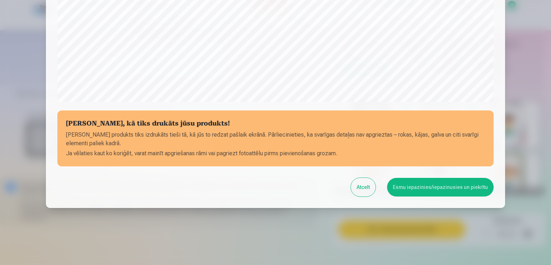
click at [415, 184] on button "Esmu iepazinies/iepazinusies un piekrītu" at bounding box center [440, 187] width 106 height 19
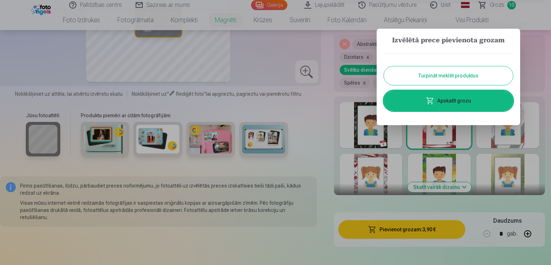
click at [437, 101] on link "Apskatīt grozu" at bounding box center [448, 101] width 129 height 20
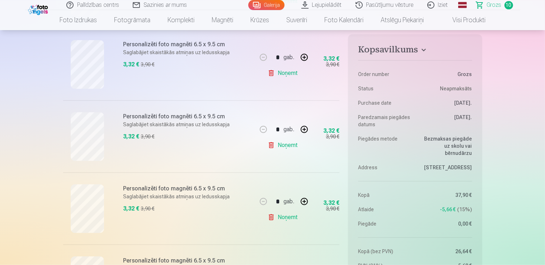
scroll to position [568, 0]
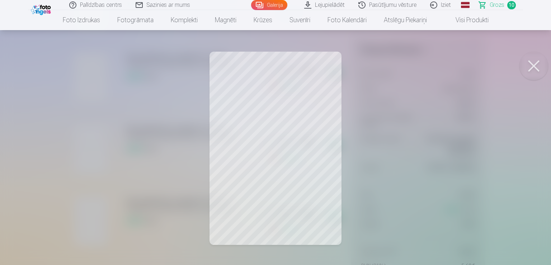
click at [544, 59] on div at bounding box center [275, 132] width 551 height 265
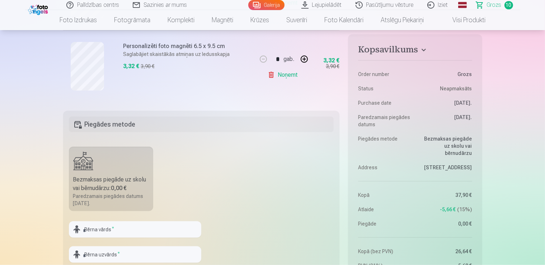
scroll to position [984, 0]
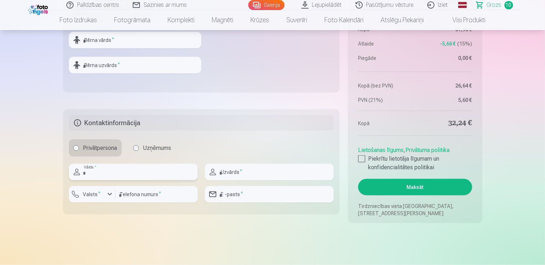
click at [141, 167] on input "text" at bounding box center [133, 172] width 129 height 16
type input "******"
click at [270, 174] on input "text" at bounding box center [269, 172] width 129 height 16
type input "********"
click at [155, 193] on input "number" at bounding box center [156, 194] width 82 height 16
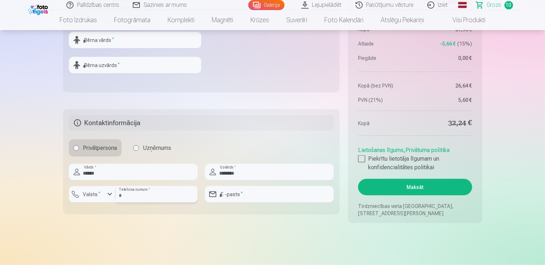
type input "********"
click at [286, 196] on input "email" at bounding box center [269, 194] width 129 height 16
type input "**********"
click at [359, 160] on div at bounding box center [361, 158] width 7 height 7
click at [410, 187] on button "Maksāt" at bounding box center [415, 187] width 114 height 16
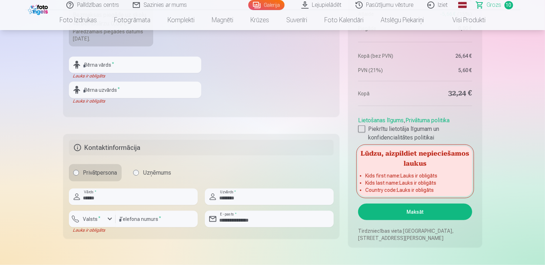
scroll to position [947, 0]
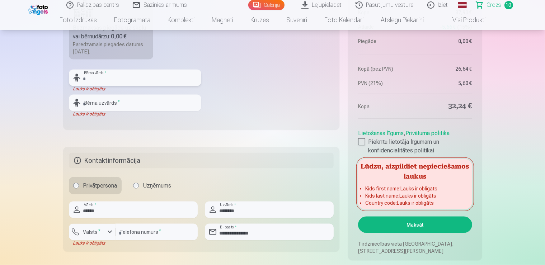
click at [99, 79] on input "text" at bounding box center [135, 78] width 132 height 16
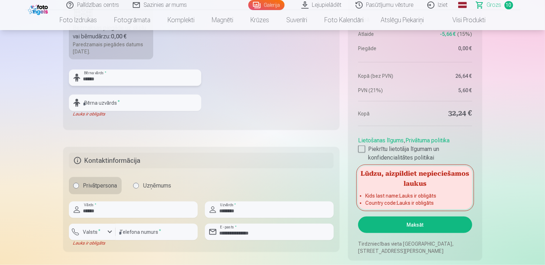
type input "******"
click at [107, 104] on input "text" at bounding box center [135, 103] width 132 height 16
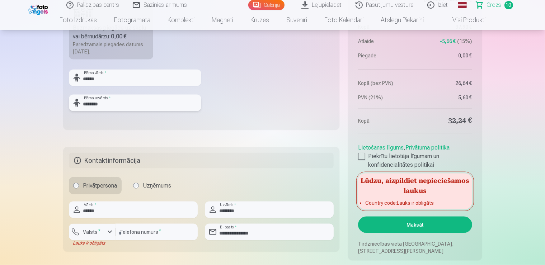
type input "********"
drag, startPoint x: 104, startPoint y: 213, endPoint x: 78, endPoint y: 209, distance: 26.2
click at [78, 209] on input "******" at bounding box center [133, 209] width 129 height 16
type input "*****"
drag, startPoint x: 246, startPoint y: 211, endPoint x: 242, endPoint y: 210, distance: 4.4
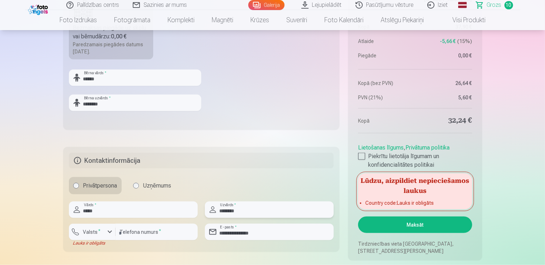
click at [242, 210] on input "********" at bounding box center [269, 209] width 129 height 16
type input "********"
click at [396, 223] on button "Maksāt" at bounding box center [415, 225] width 114 height 16
click at [397, 227] on button "Maksāt" at bounding box center [415, 225] width 114 height 16
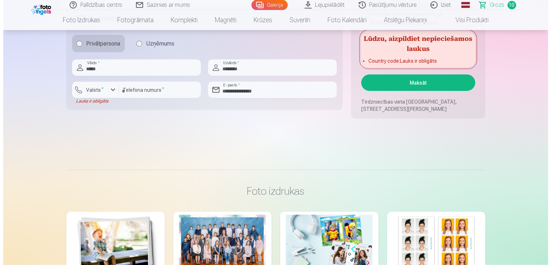
scroll to position [1098, 0]
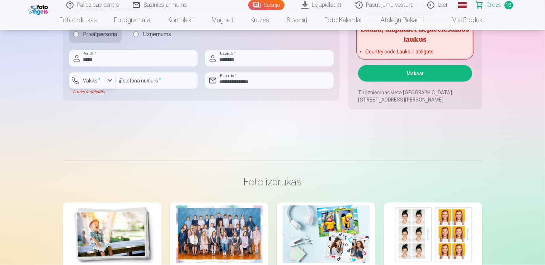
click at [111, 77] on div "button" at bounding box center [109, 80] width 9 height 9
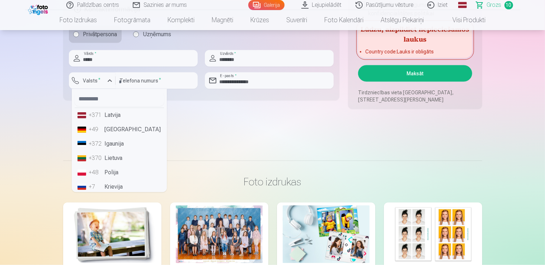
click at [113, 113] on li "+371 Latvija" at bounding box center [119, 115] width 89 height 14
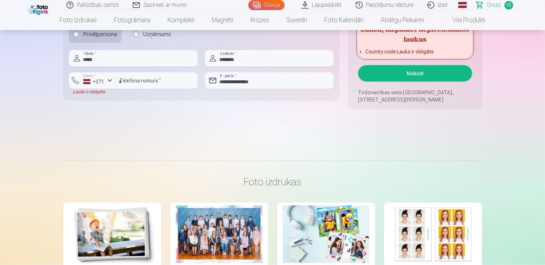
click at [426, 74] on button "Maksāt" at bounding box center [415, 73] width 114 height 16
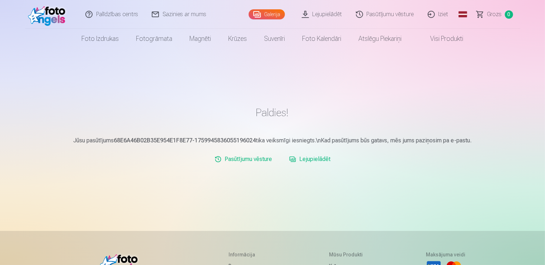
click at [323, 12] on link "Lejupielādēt" at bounding box center [322, 14] width 54 height 29
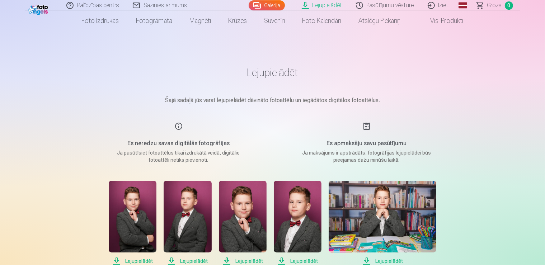
scroll to position [76, 0]
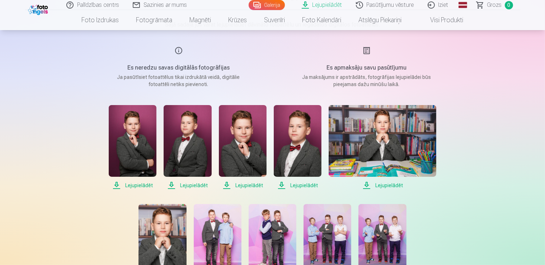
click at [136, 186] on span "Lejupielādēt" at bounding box center [133, 185] width 48 height 9
click at [192, 185] on span "Lejupielādēt" at bounding box center [187, 185] width 48 height 9
click at [244, 183] on span "Lejupielādēt" at bounding box center [243, 185] width 48 height 9
click at [304, 186] on span "Lejupielādēt" at bounding box center [298, 185] width 48 height 9
click at [392, 185] on span "Lejupielādēt" at bounding box center [382, 185] width 108 height 9
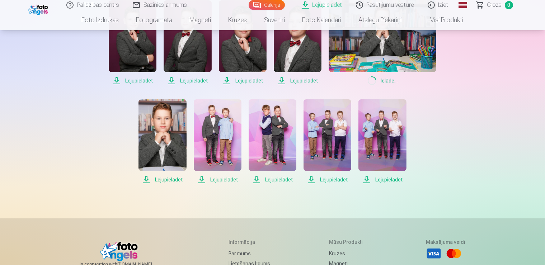
scroll to position [189, 0]
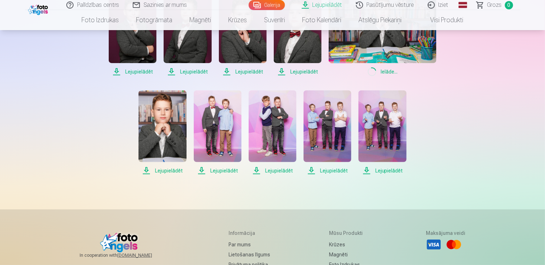
click at [168, 171] on span "Lejupielādēt" at bounding box center [162, 170] width 48 height 9
click at [224, 173] on span "Lejupielādēt" at bounding box center [218, 170] width 48 height 9
click at [270, 172] on span "Lejupielādēt" at bounding box center [272, 170] width 48 height 9
click at [336, 173] on span "Lejupielādēt" at bounding box center [327, 170] width 48 height 9
click at [390, 170] on span "Lejupielādēt" at bounding box center [382, 170] width 48 height 9
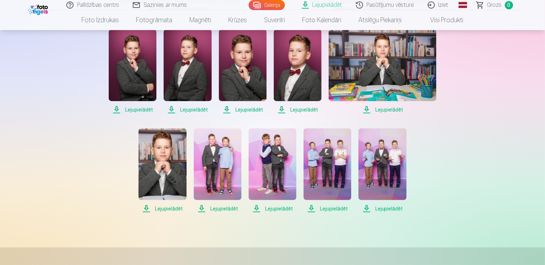
scroll to position [0, 0]
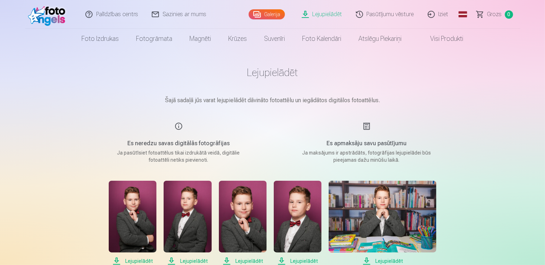
click at [438, 11] on link "Iziet" at bounding box center [438, 14] width 34 height 29
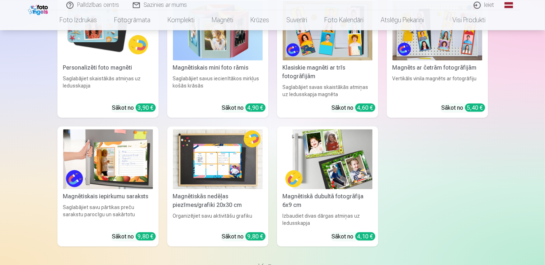
scroll to position [1004, 0]
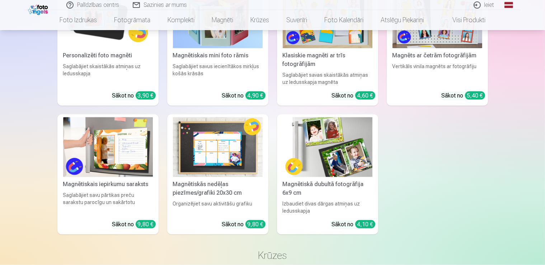
click at [343, 180] on div "Magnētiskā dubultā fotogrāfija 6x9 cm" at bounding box center [327, 188] width 95 height 17
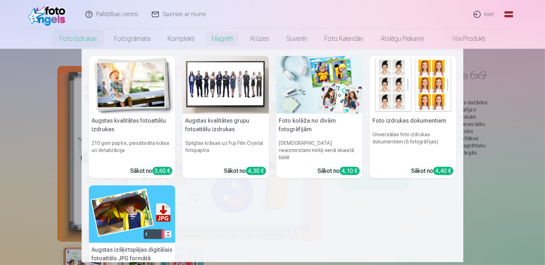
click at [68, 38] on link "Foto izdrukas" at bounding box center [78, 39] width 54 height 20
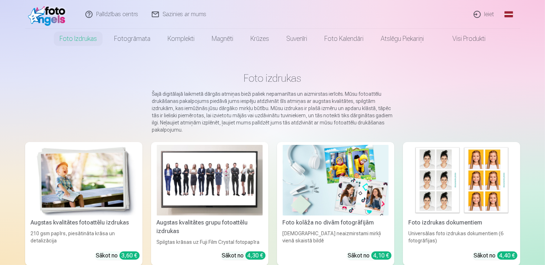
click at [211, 173] on img at bounding box center [210, 180] width 106 height 71
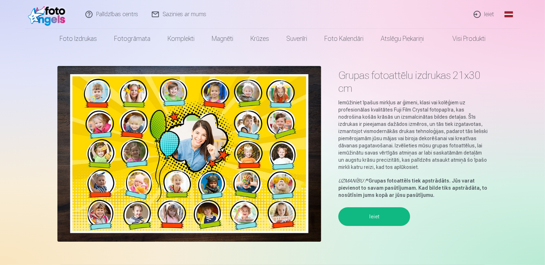
click at [295, 163] on img at bounding box center [189, 154] width 264 height 176
